Goal: Find contact information: Find contact information

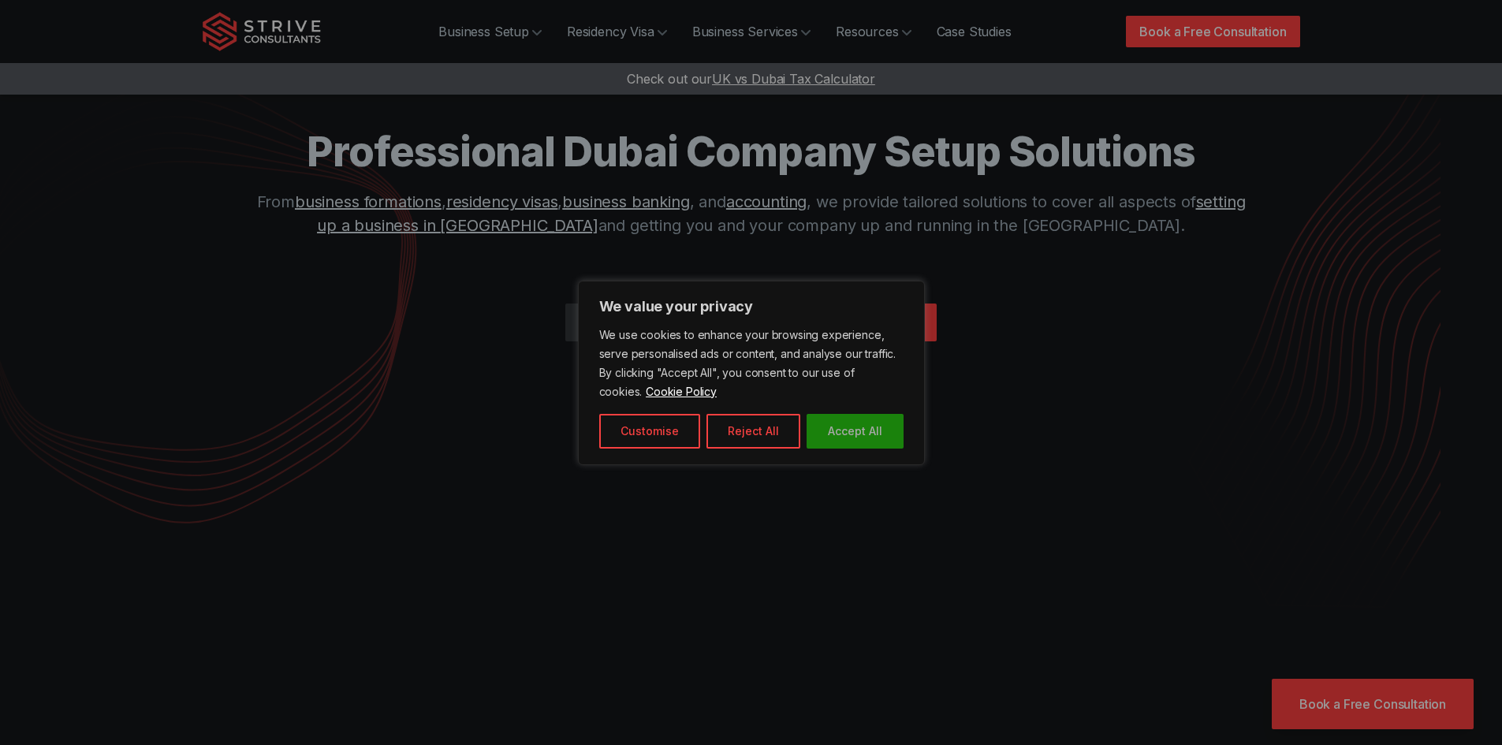
click at [848, 436] on button "Accept All" at bounding box center [854, 431] width 97 height 35
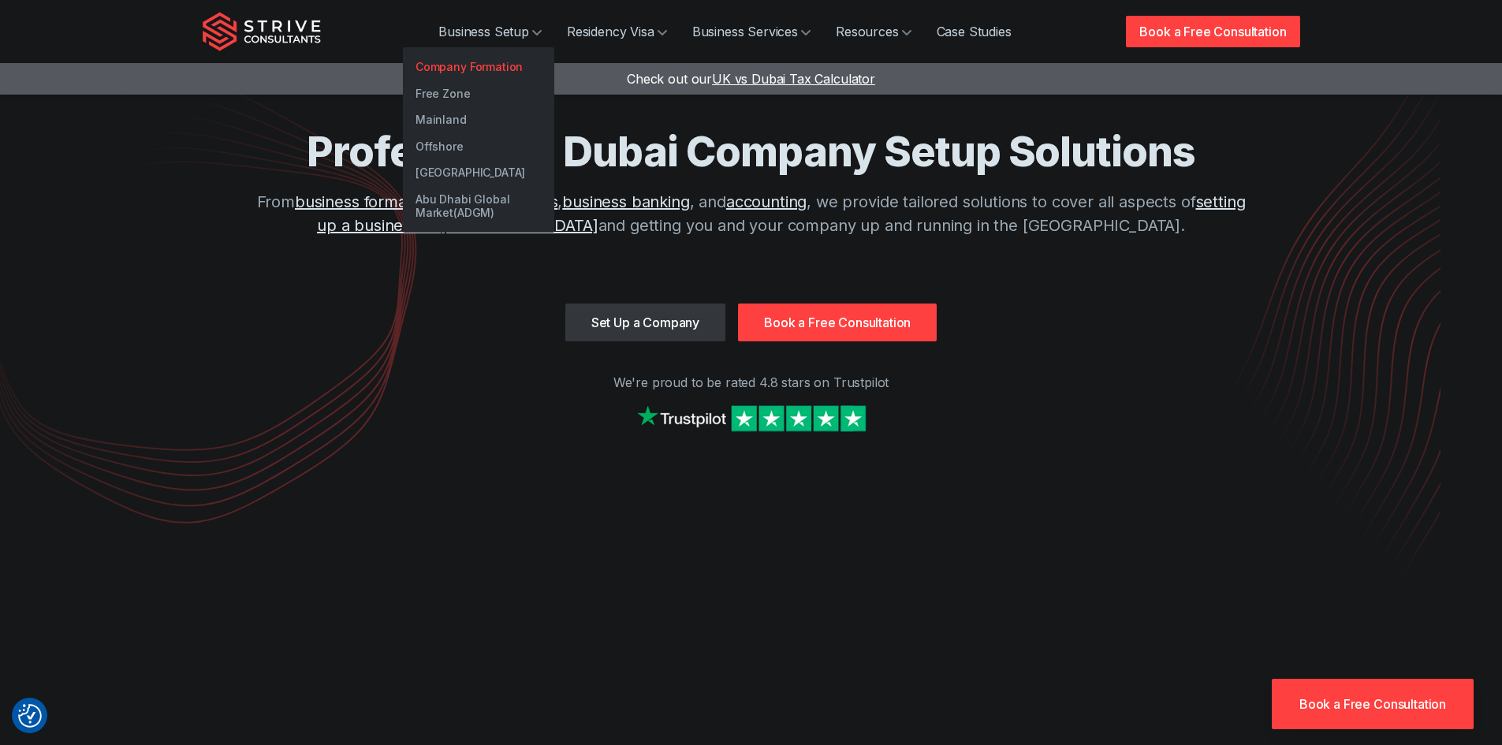
click at [506, 61] on link "Company Formation" at bounding box center [478, 67] width 151 height 27
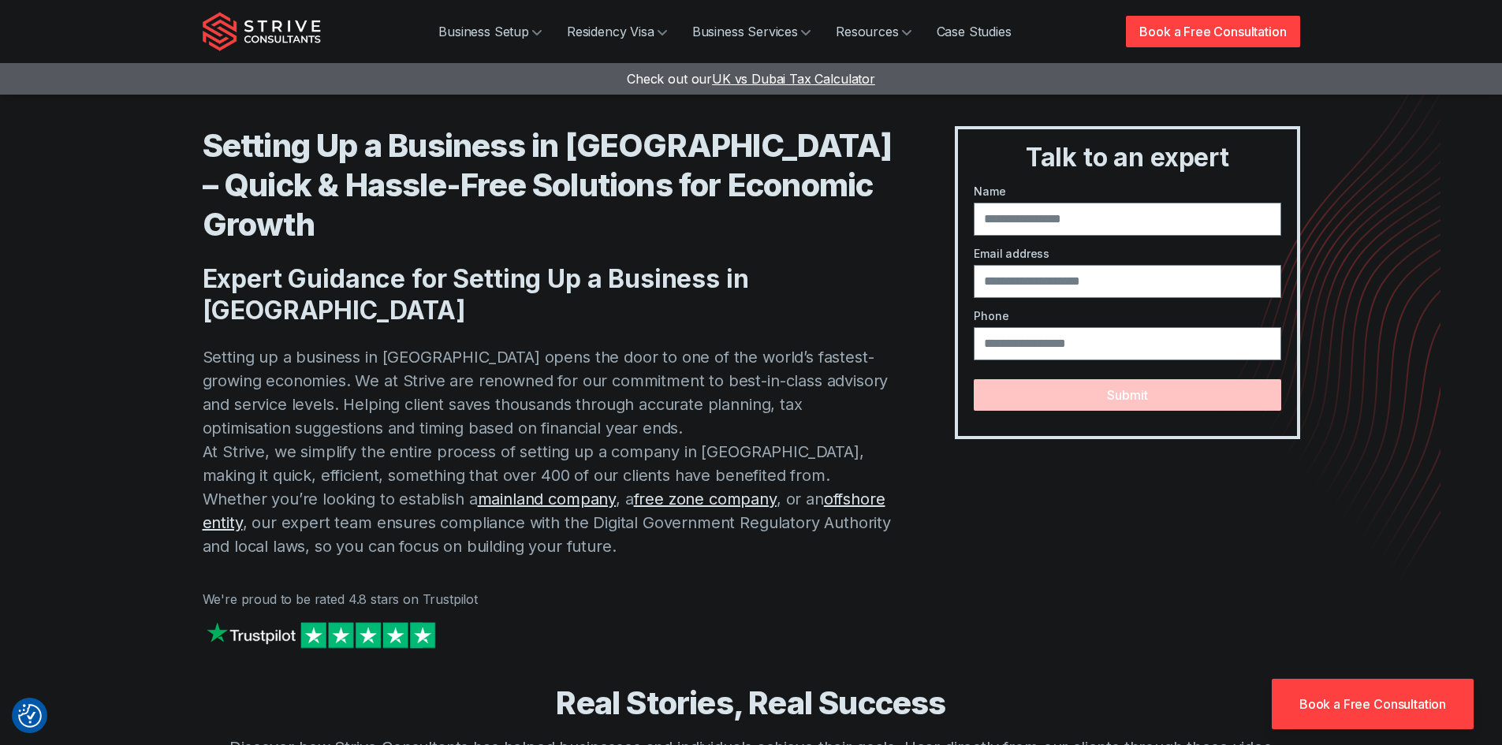
click at [386, 618] on img at bounding box center [321, 635] width 236 height 34
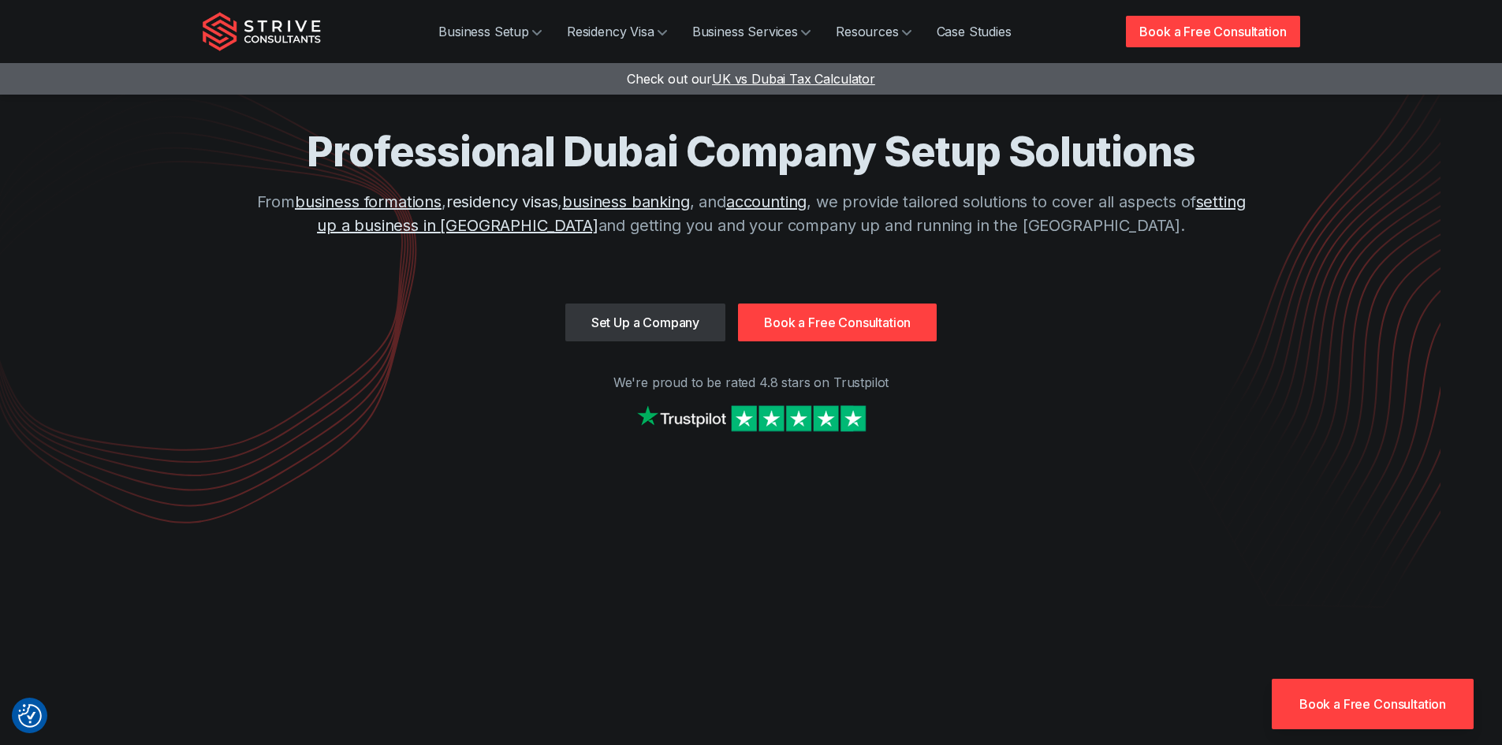
click at [553, 198] on link "residency visas" at bounding box center [502, 201] width 112 height 19
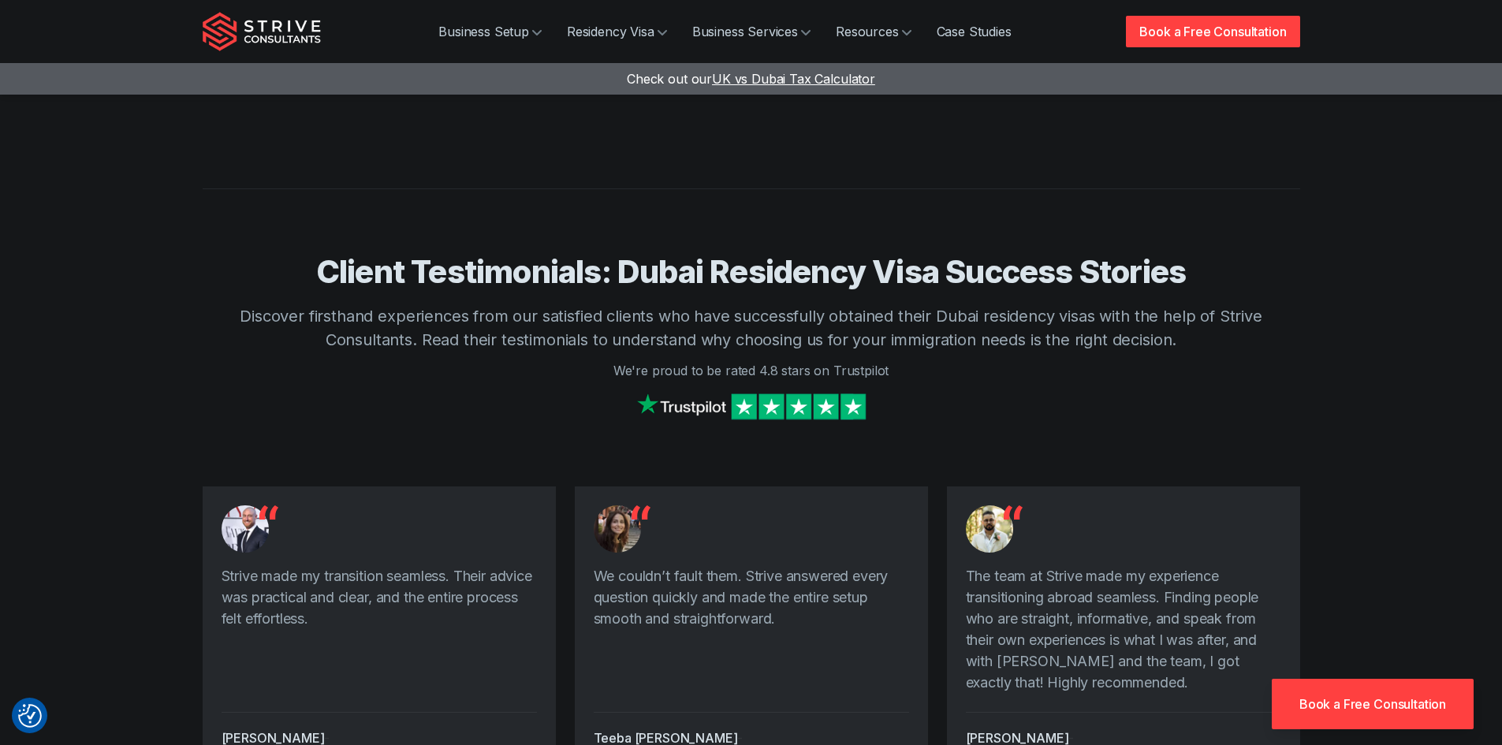
scroll to position [2522, 0]
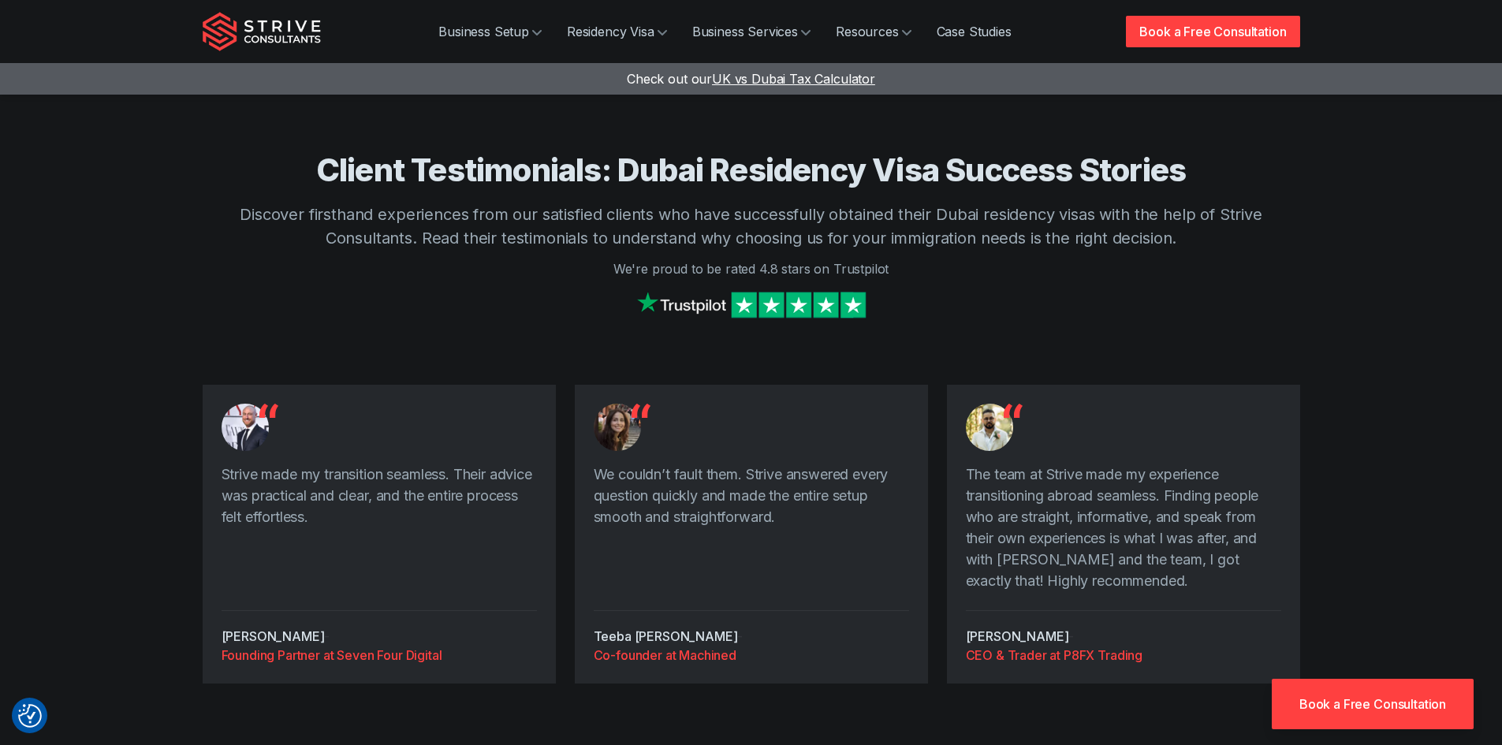
click at [1360, 709] on link "Book a Free Consultation" at bounding box center [1372, 704] width 202 height 50
